Goal: Transaction & Acquisition: Book appointment/travel/reservation

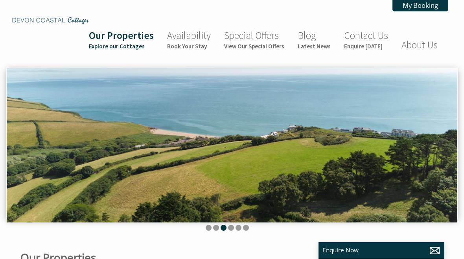
click at [191, 42] on small "Book Your Stay" at bounding box center [189, 45] width 44 height 7
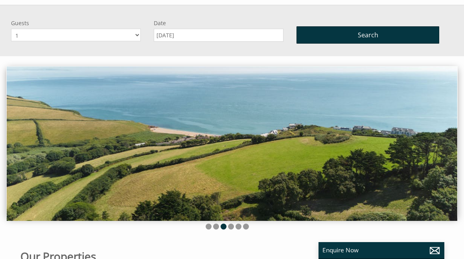
scroll to position [68, 0]
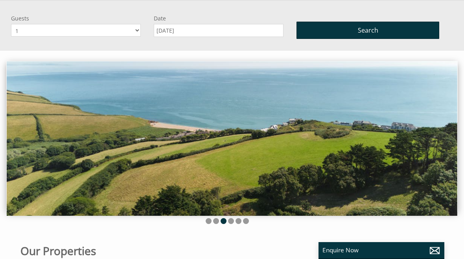
click at [131, 31] on select "1 2 3 4 5 6 7 8 9 10" at bounding box center [76, 30] width 130 height 13
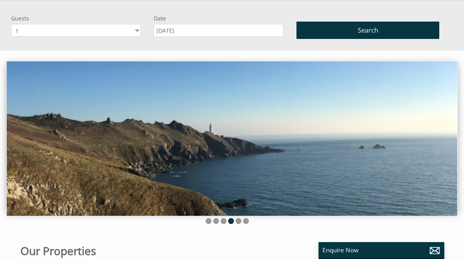
select select "9"
click at [168, 31] on input "[DATE]" at bounding box center [219, 30] width 130 height 13
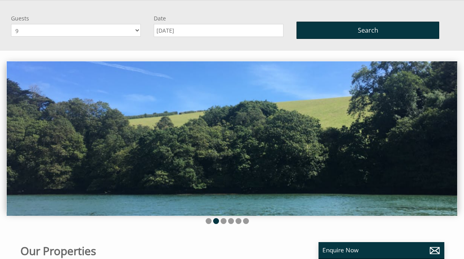
click at [199, 33] on input "[DATE]" at bounding box center [219, 30] width 130 height 13
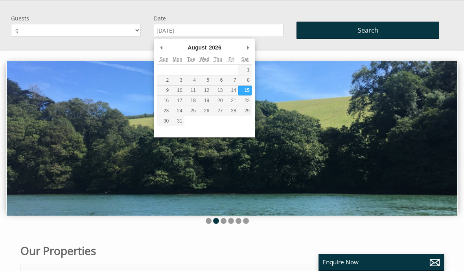
type input "[DATE]"
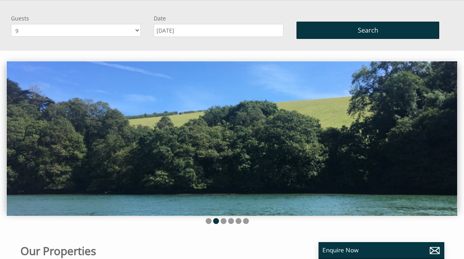
click at [369, 35] on span "Search" at bounding box center [368, 30] width 20 height 9
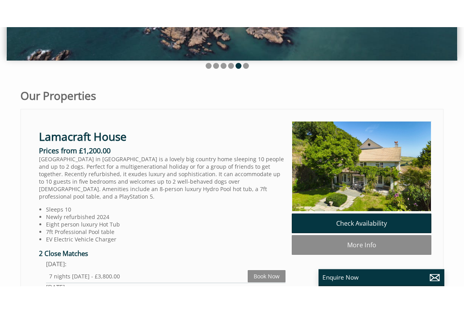
scroll to position [189, 0]
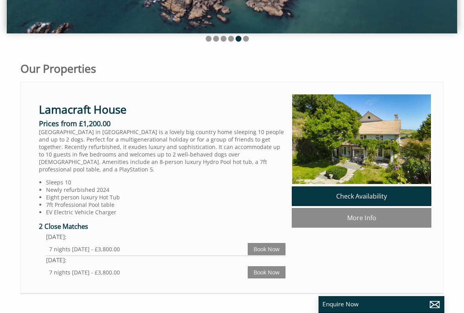
click at [363, 222] on link "More Info" at bounding box center [362, 218] width 140 height 20
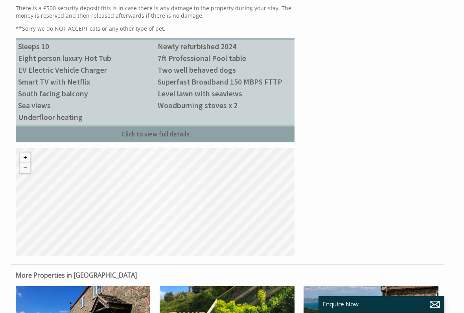
scroll to position [1053, 0]
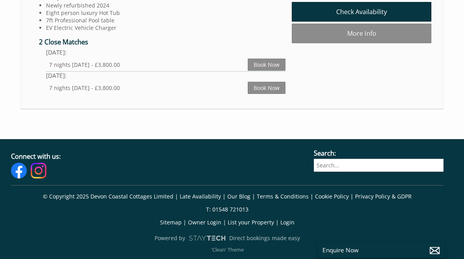
scroll to position [0, 7]
select select "9"
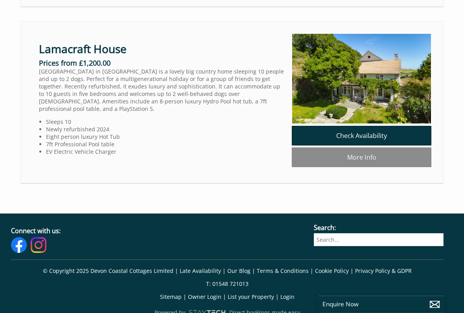
scroll to position [842, 0]
click at [367, 140] on link "Check Availability" at bounding box center [362, 136] width 140 height 20
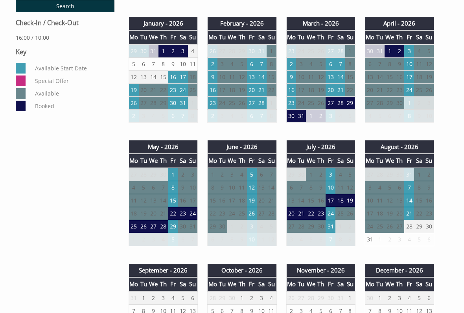
scroll to position [411, 0]
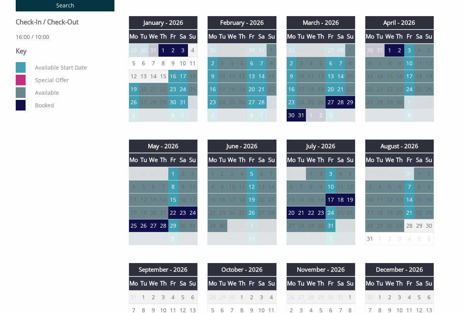
click at [410, 187] on td "7" at bounding box center [409, 186] width 10 height 13
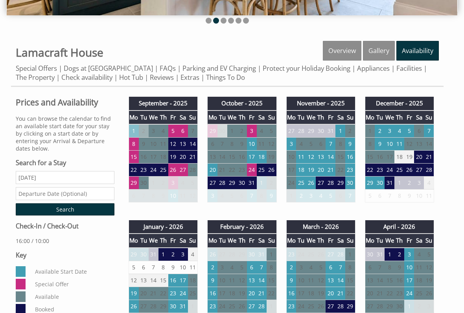
scroll to position [208, 0]
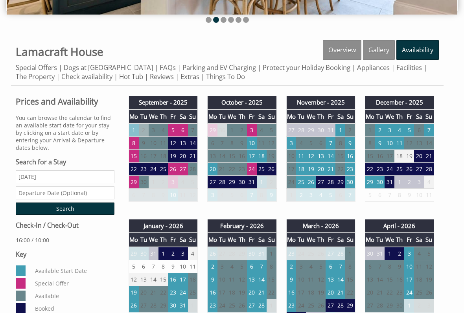
click at [343, 48] on link "Overview" at bounding box center [342, 50] width 39 height 20
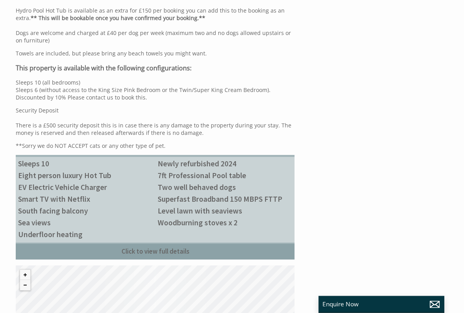
scroll to position [936, 0]
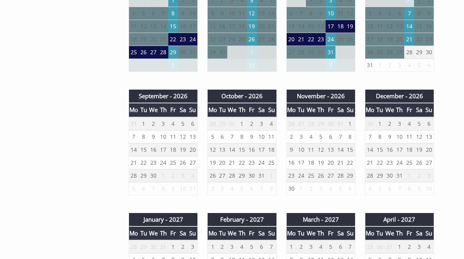
scroll to position [581, 0]
